Goal: Information Seeking & Learning: Find specific page/section

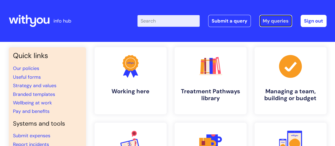
click at [277, 22] on link "My queries" at bounding box center [275, 21] width 33 height 12
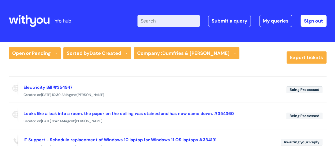
scroll to position [26, 0]
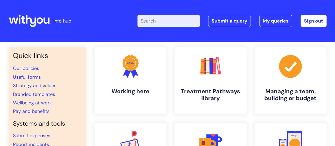
click at [155, 21] on input "Enter your search term here..." at bounding box center [168, 21] width 62 height 12
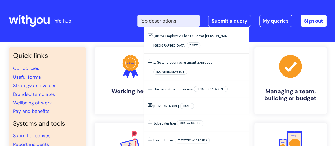
type input "job descriptions"
click button "Search" at bounding box center [0, 0] width 0 height 0
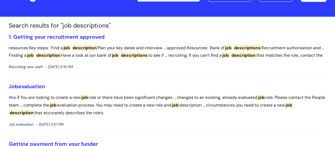
scroll to position [53, 0]
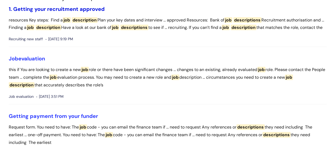
click at [60, 10] on link "1. Getting your recruitment approved" at bounding box center [57, 9] width 96 height 7
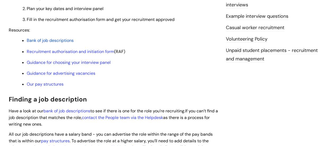
scroll to position [185, 0]
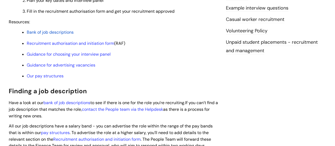
click at [52, 33] on span "Bank of job descriptions" at bounding box center [50, 32] width 47 height 6
